Goal: Find specific page/section: Find specific page/section

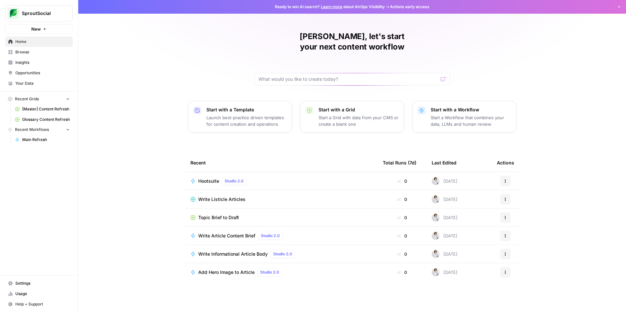
click at [168, 144] on div "[PERSON_NAME], let's start your next content workflow Start with a Template Lau…" at bounding box center [351, 156] width 547 height 312
click at [44, 110] on span "[Master] Content Refresh" at bounding box center [46, 109] width 48 height 6
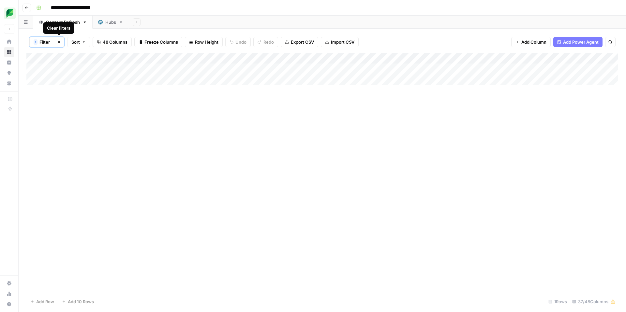
click at [61, 42] on icon "button" at bounding box center [59, 42] width 4 height 4
click at [45, 42] on button "Filter" at bounding box center [41, 41] width 25 height 10
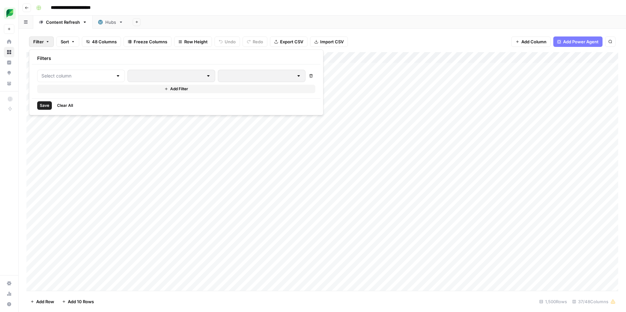
click at [46, 41] on icon "button" at bounding box center [48, 42] width 4 height 4
click at [469, 58] on div "Add Column" at bounding box center [321, 171] width 591 height 239
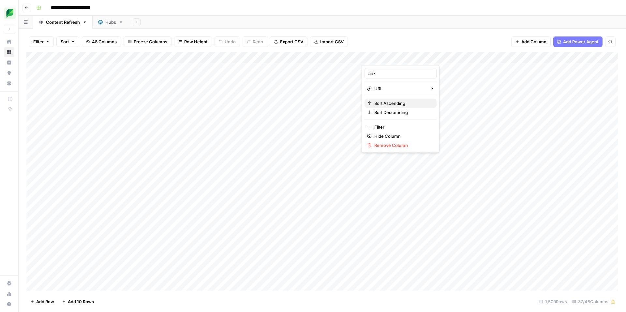
click at [391, 104] on span "Sort Ascending" at bounding box center [402, 103] width 57 height 7
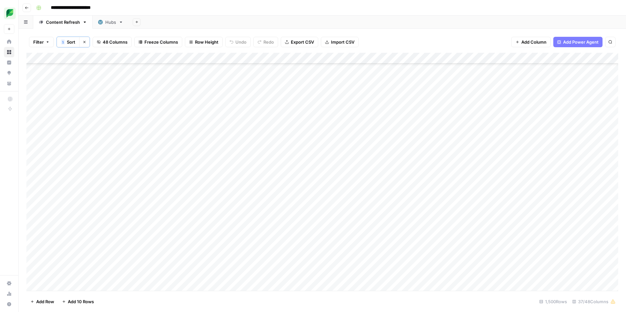
scroll to position [142, 0]
